Goal: Task Accomplishment & Management: Use online tool/utility

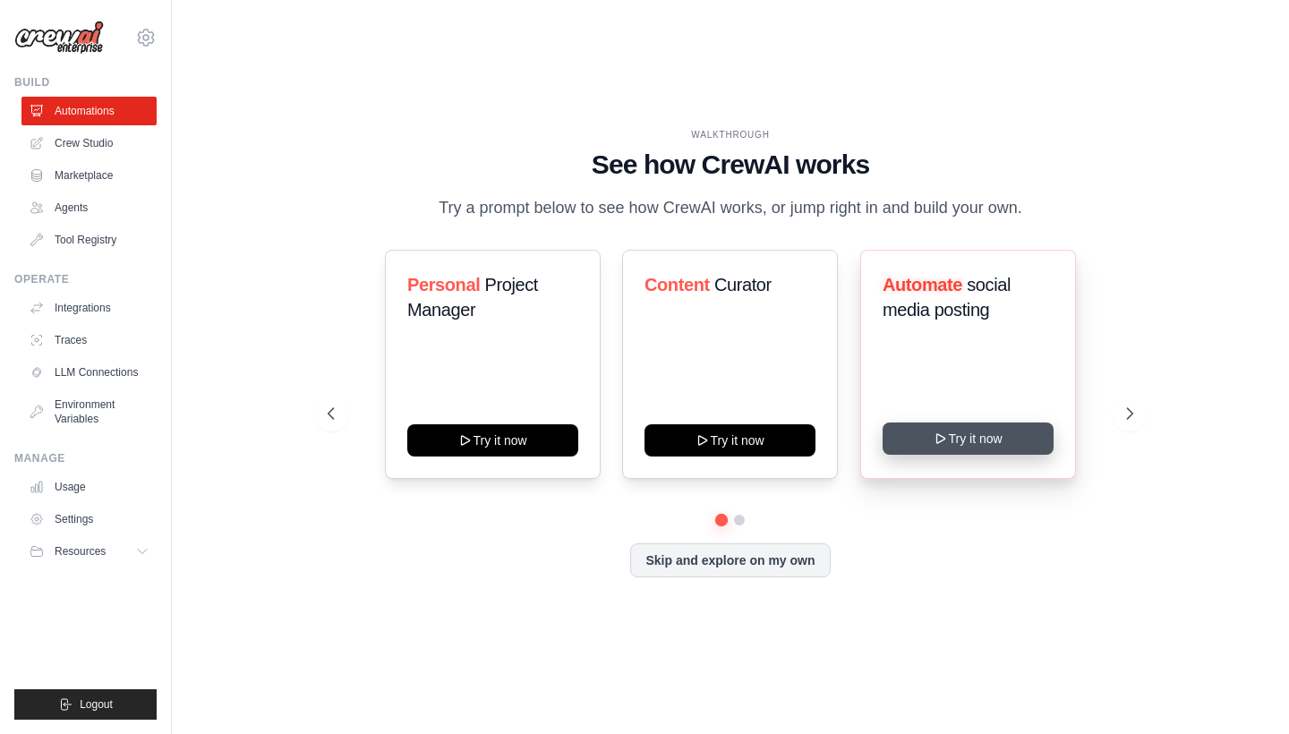
click at [995, 434] on button "Try it now" at bounding box center [968, 439] width 171 height 32
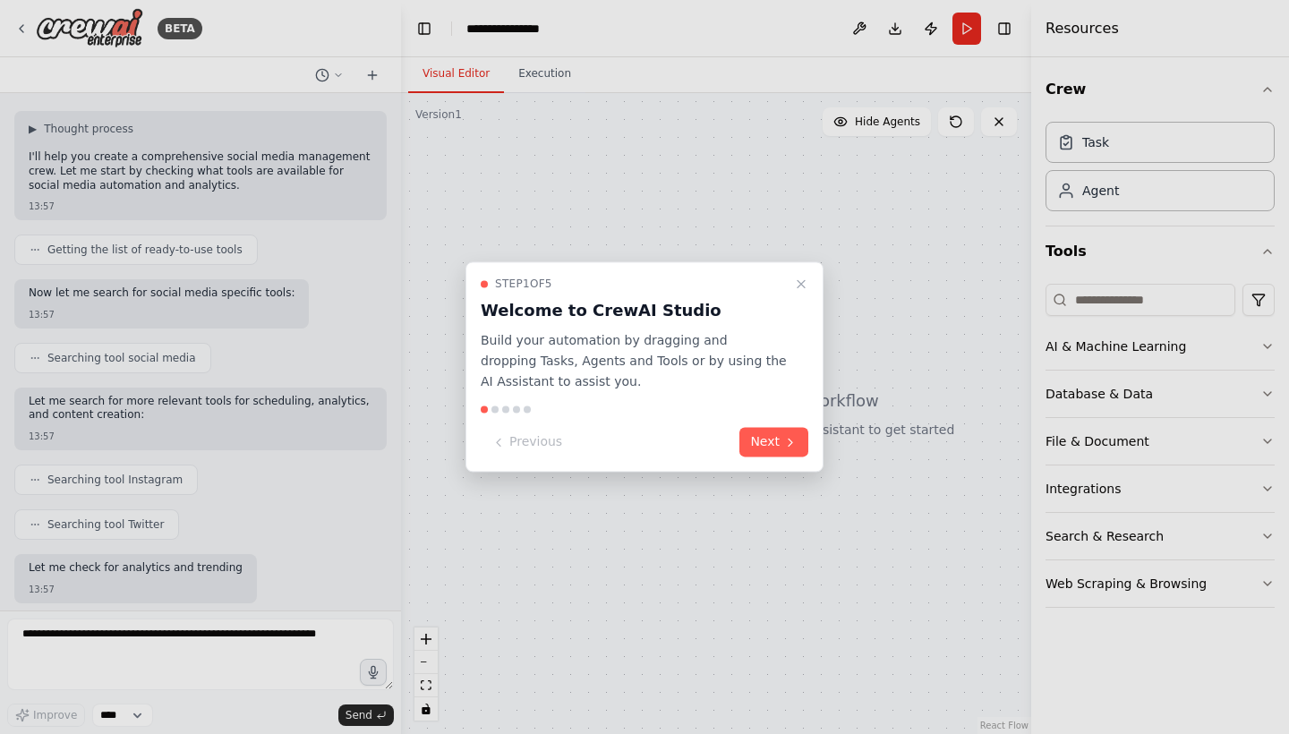
scroll to position [193, 0]
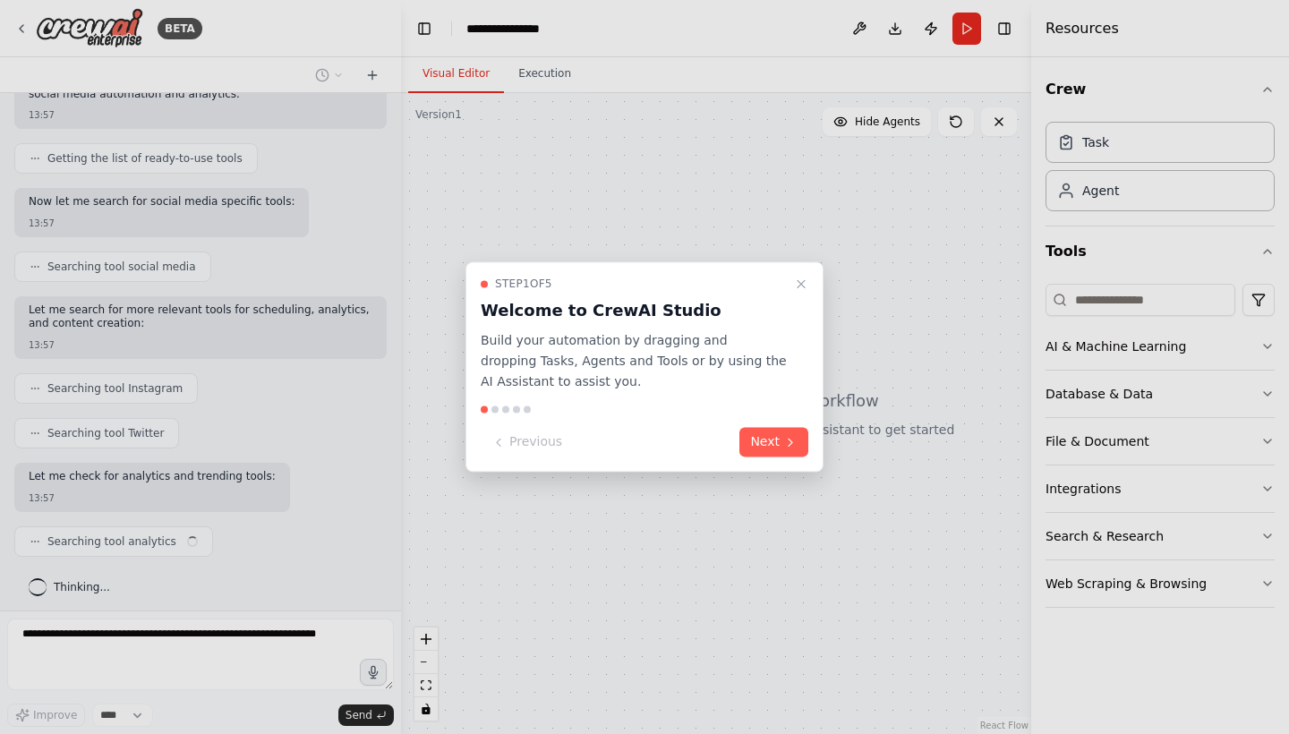
click at [21, 30] on div at bounding box center [644, 367] width 1289 height 734
click at [71, 31] on div at bounding box center [644, 367] width 1289 height 734
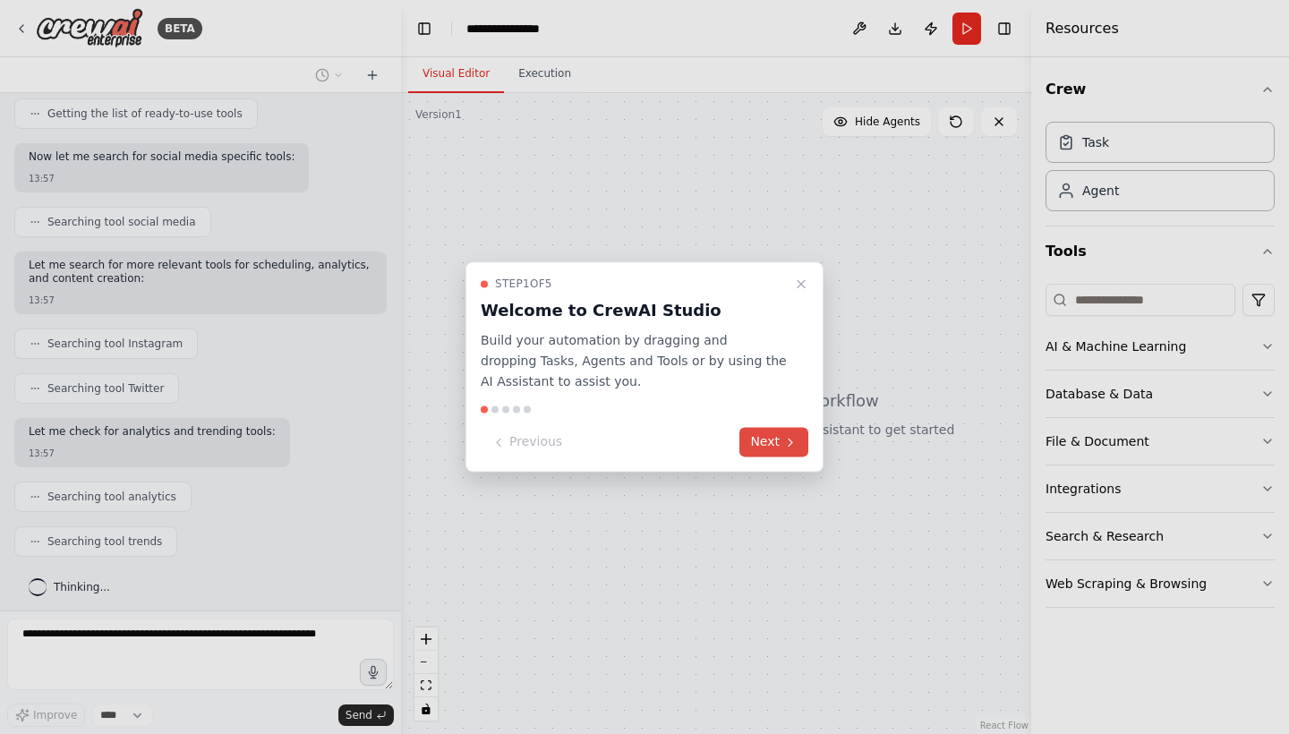
click at [766, 450] on button "Next" at bounding box center [774, 443] width 69 height 30
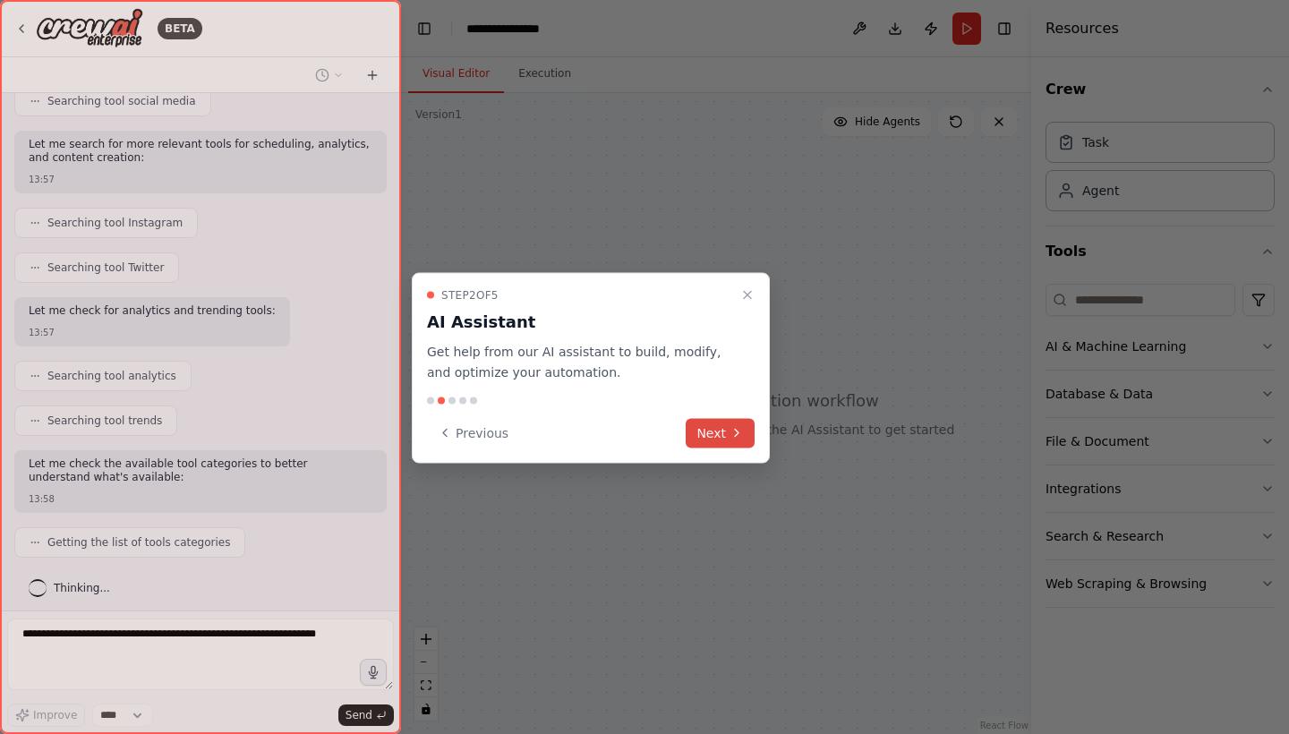
scroll to position [403, 0]
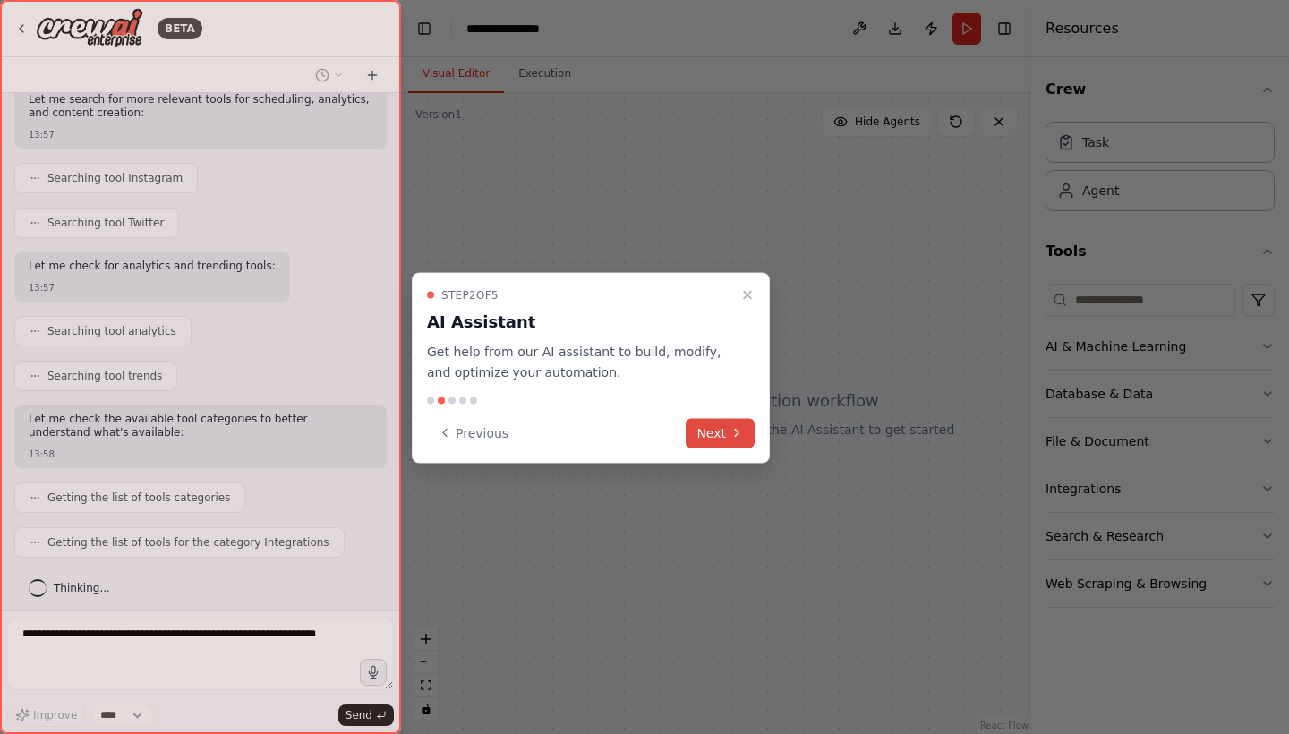
click at [730, 433] on icon at bounding box center [737, 433] width 14 height 14
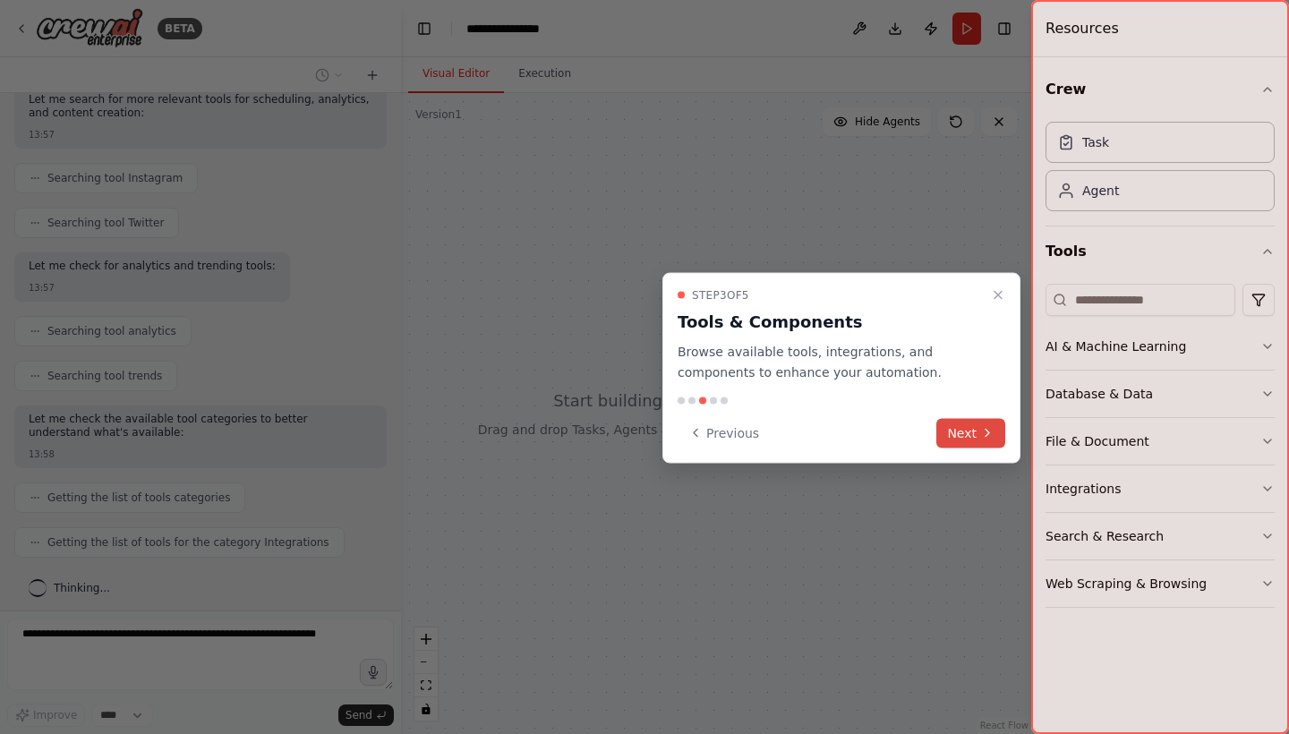
click at [982, 432] on icon at bounding box center [987, 433] width 14 height 14
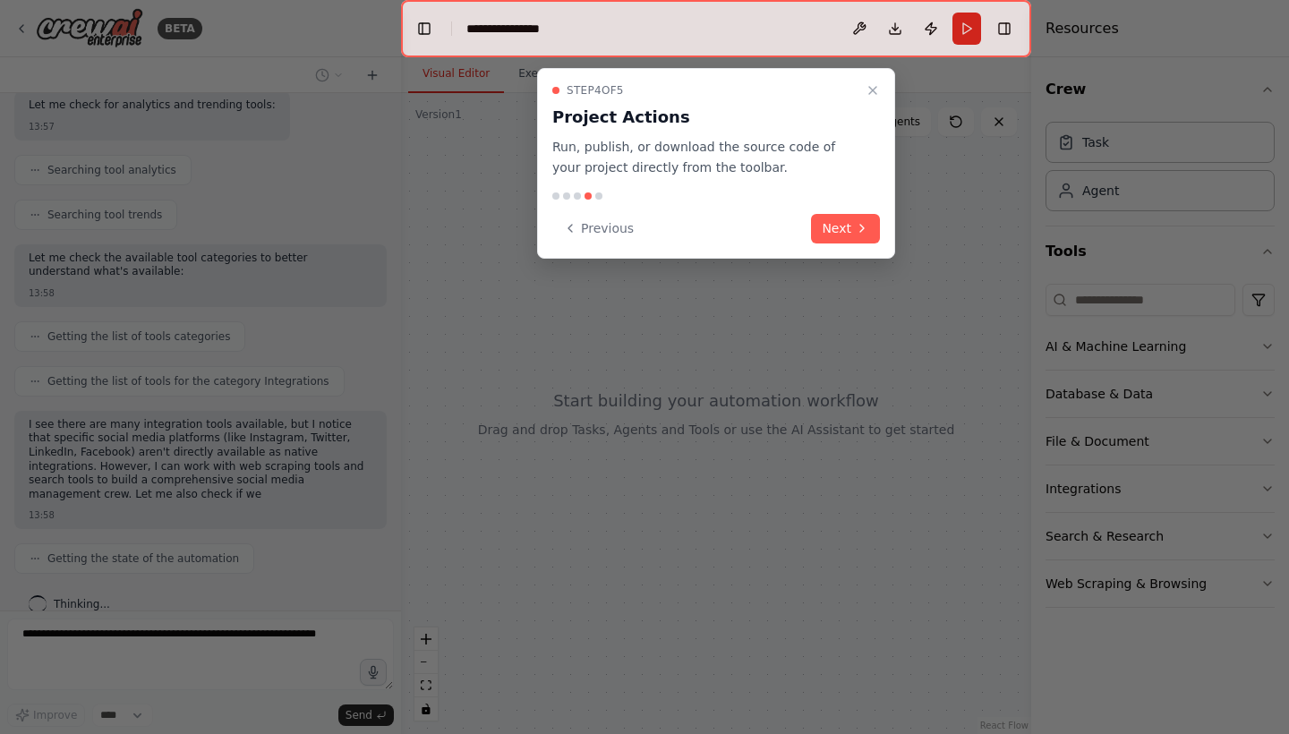
scroll to position [578, 0]
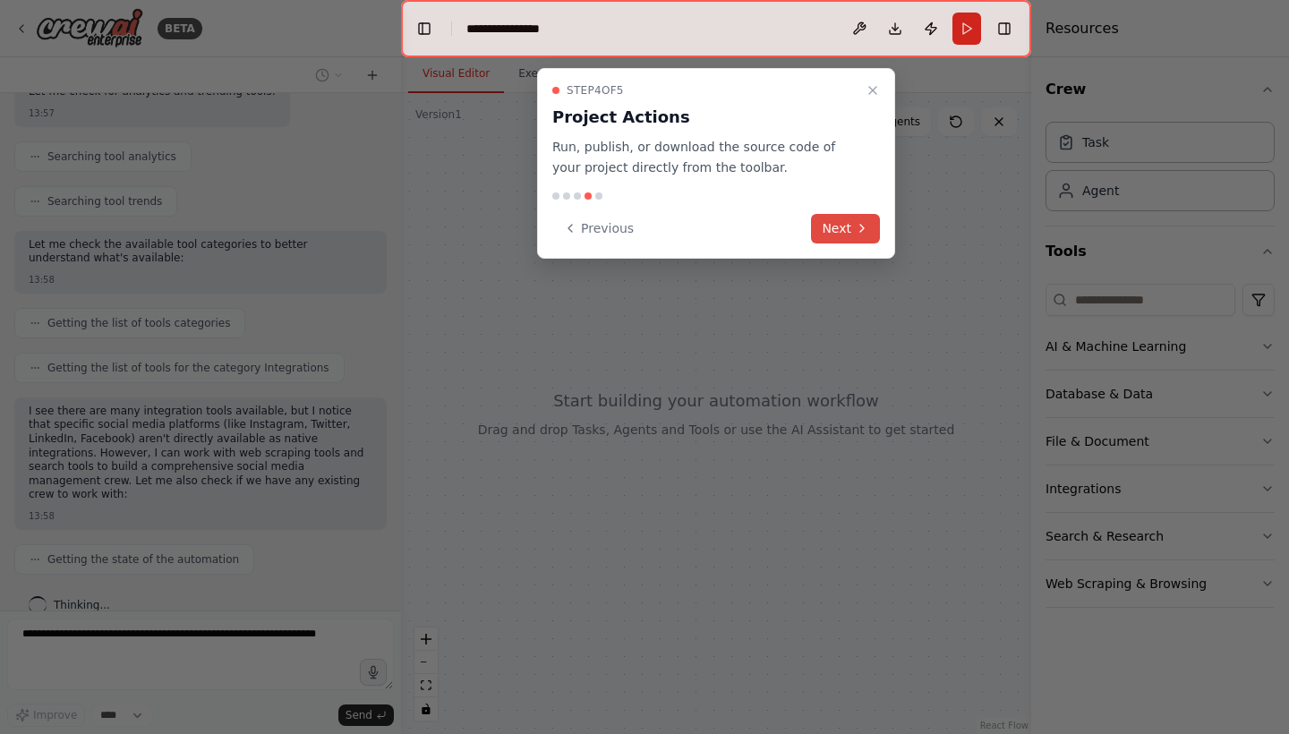
click at [865, 233] on icon at bounding box center [862, 228] width 14 height 14
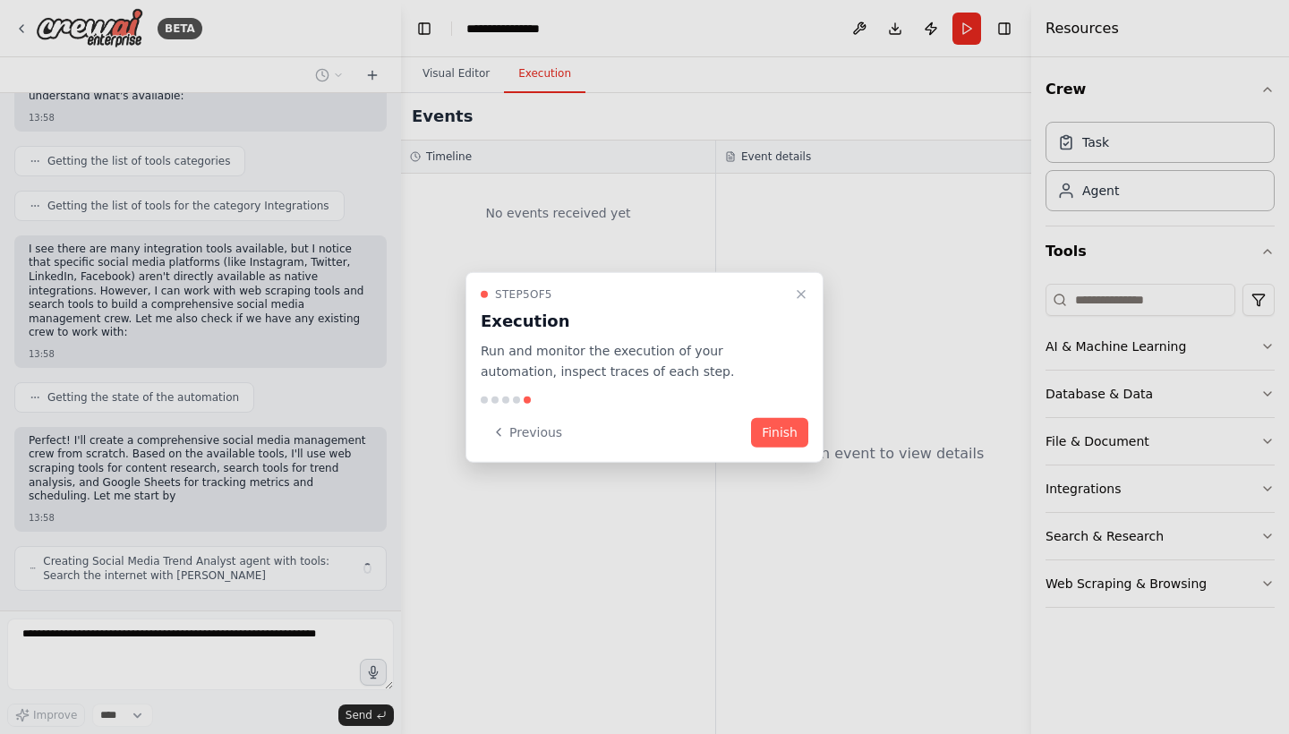
scroll to position [753, 0]
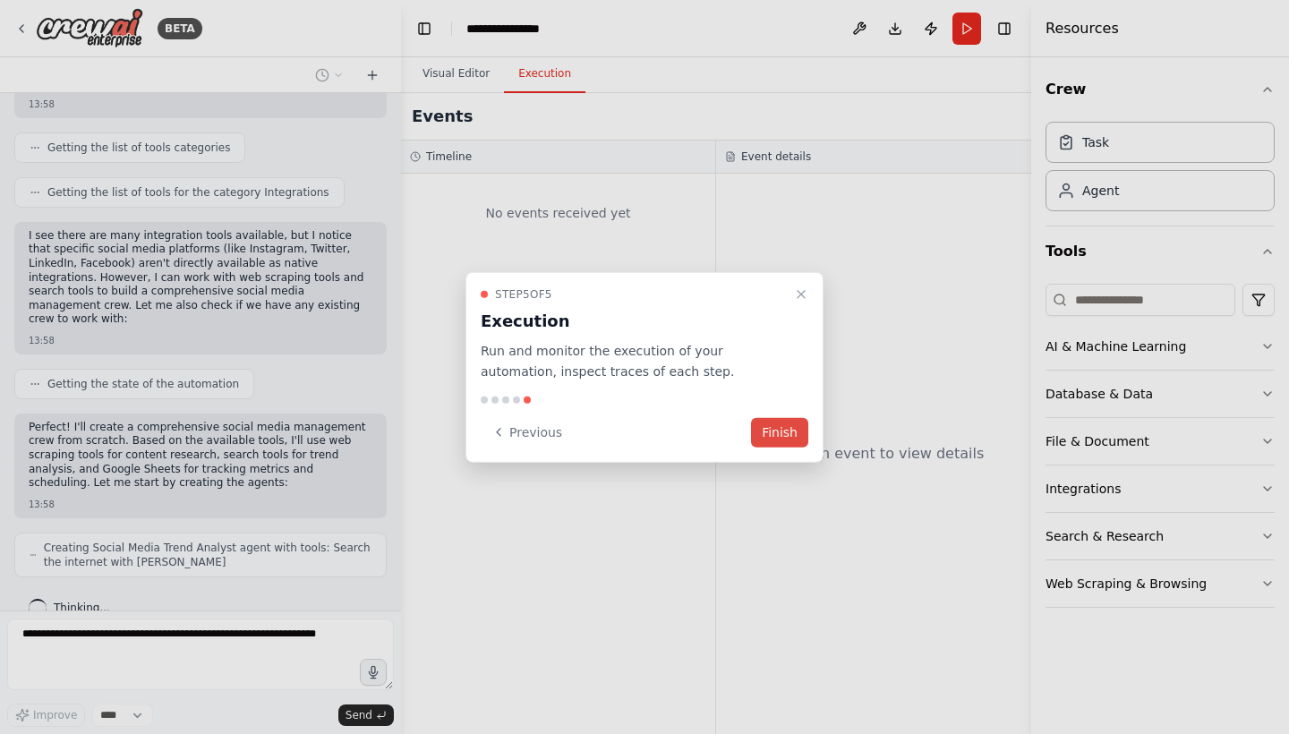
click at [798, 427] on button "Finish" at bounding box center [779, 432] width 57 height 30
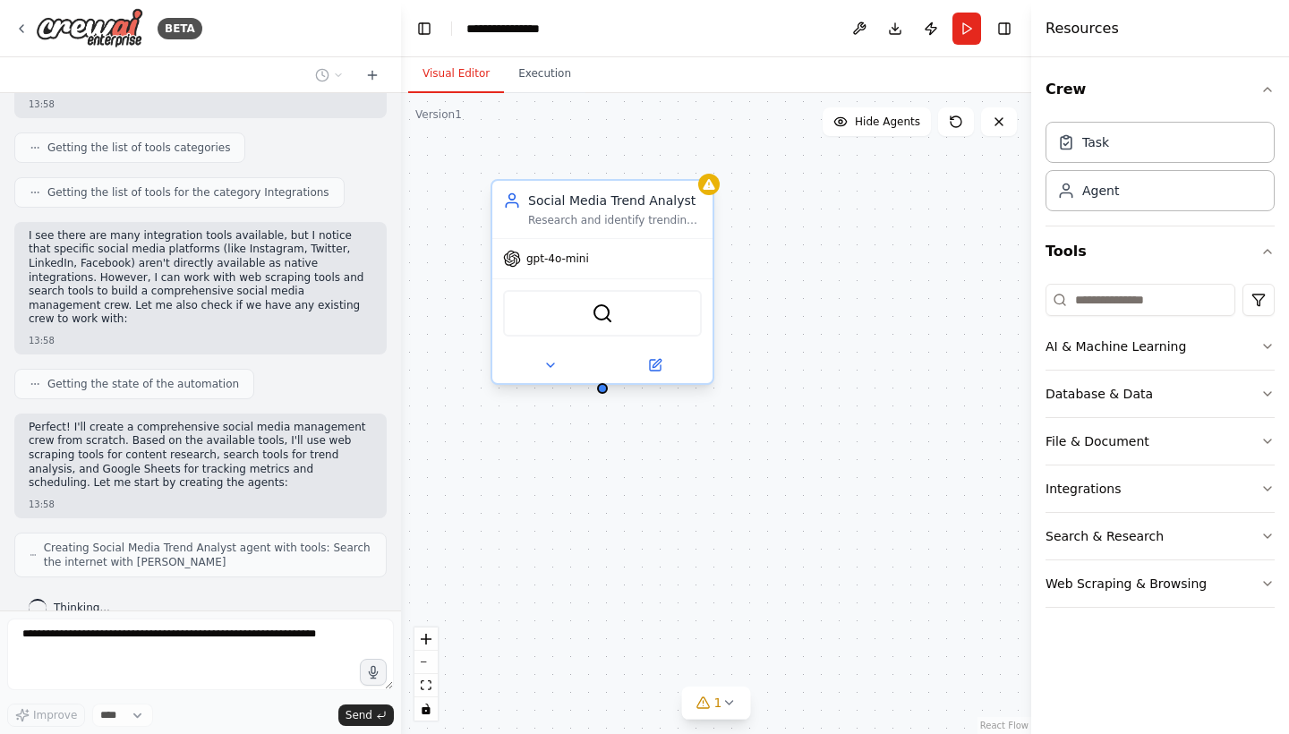
click at [609, 269] on div "gpt-4o-mini" at bounding box center [602, 258] width 220 height 39
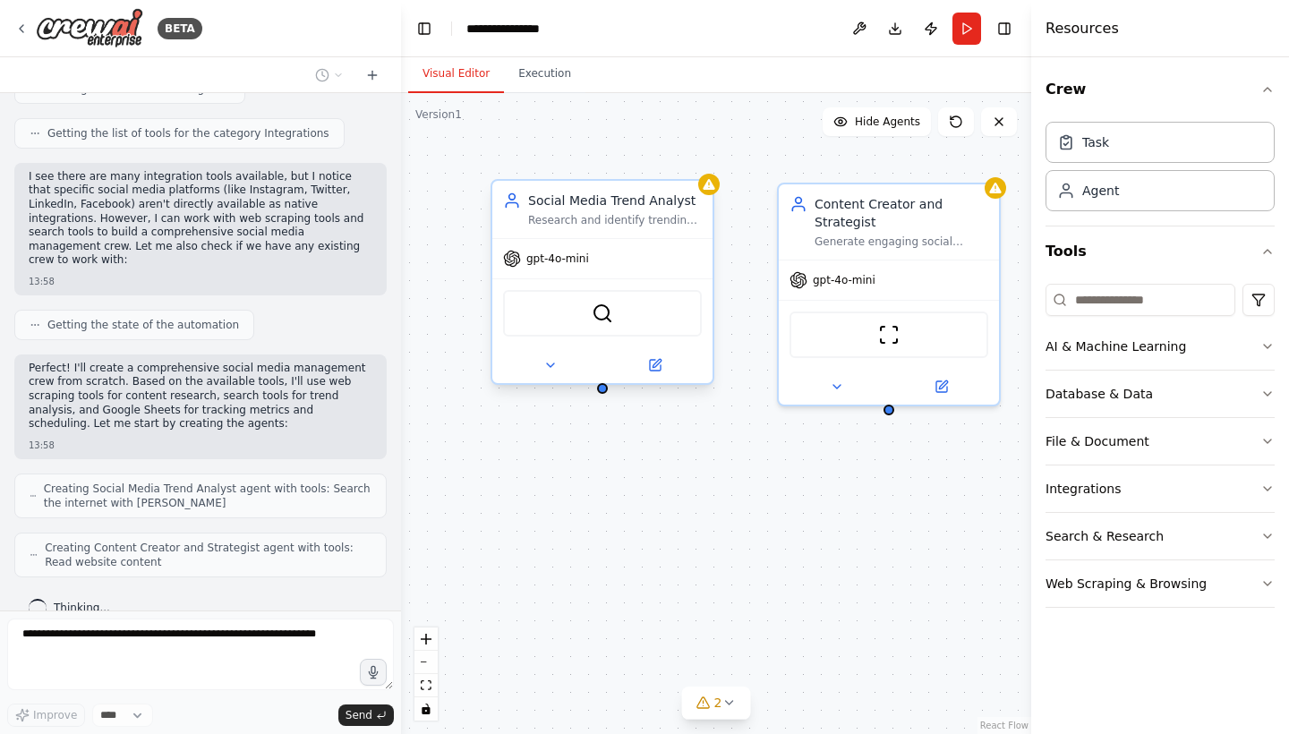
click at [608, 327] on div "SerperDevTool" at bounding box center [602, 313] width 199 height 47
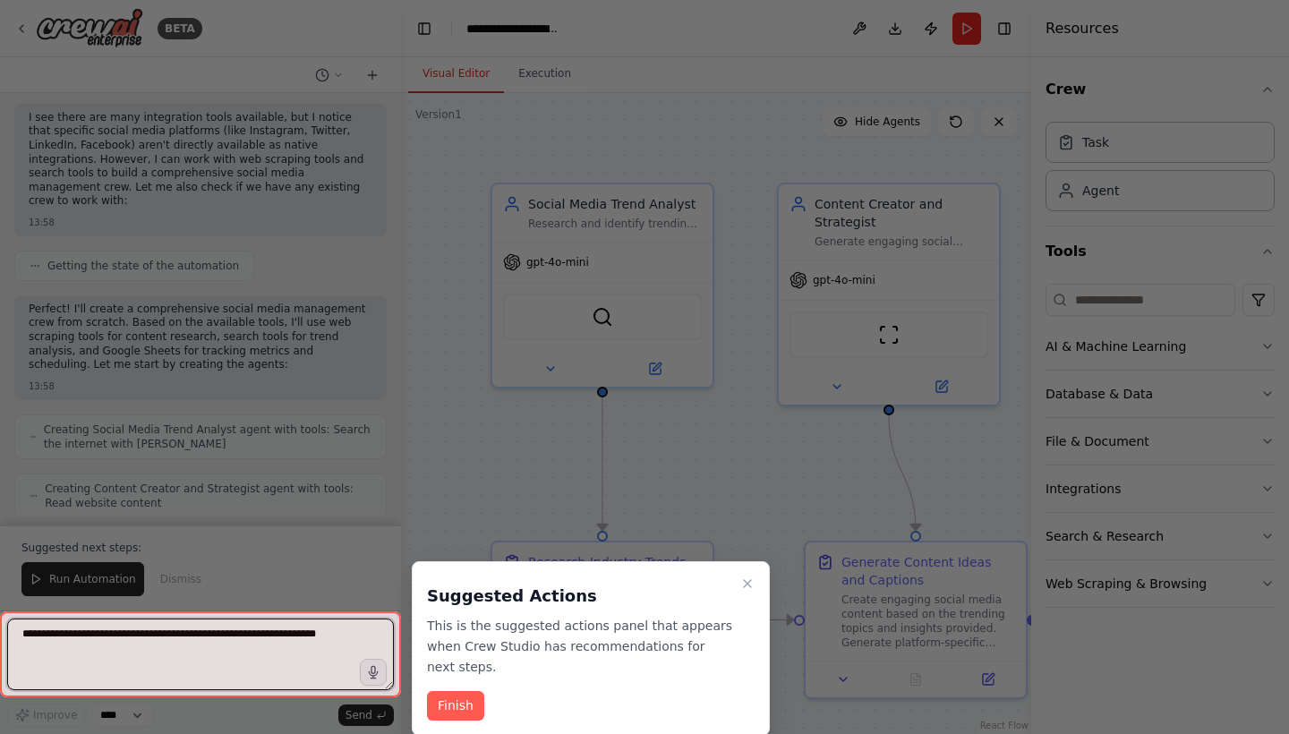
scroll to position [2186, 0]
